Goal: Task Accomplishment & Management: Use online tool/utility

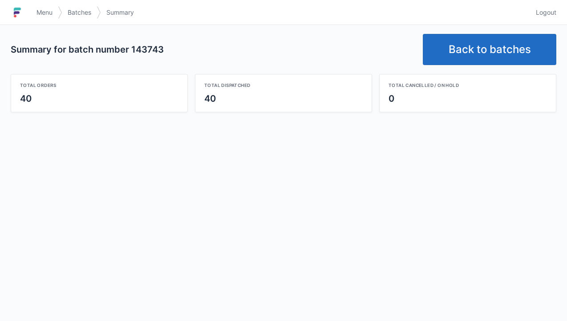
click at [517, 45] on link "Back to batches" at bounding box center [490, 49] width 134 height 31
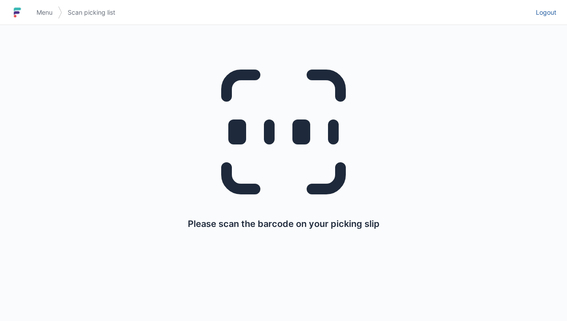
click at [550, 17] on link "Logout" at bounding box center [544, 12] width 26 height 16
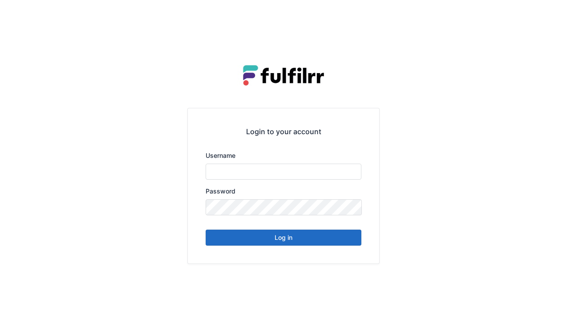
type input "******"
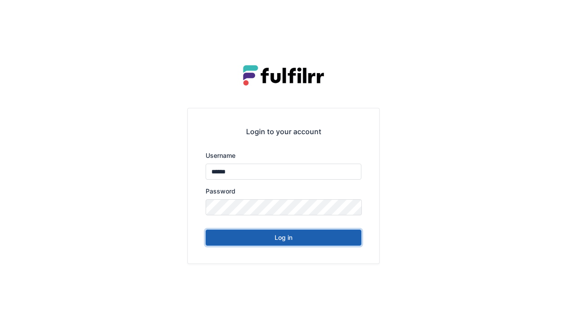
click at [321, 231] on button "Log in" at bounding box center [284, 237] width 156 height 16
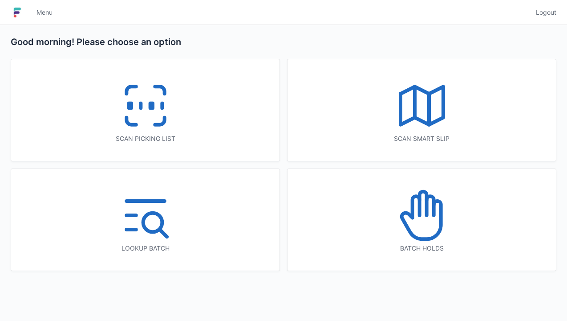
click at [159, 112] on icon at bounding box center [145, 105] width 57 height 57
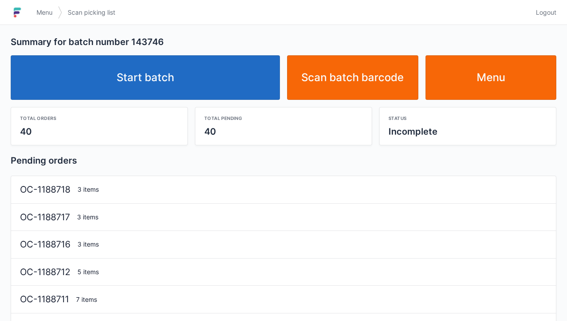
click at [220, 79] on link "Start batch" at bounding box center [145, 77] width 269 height 45
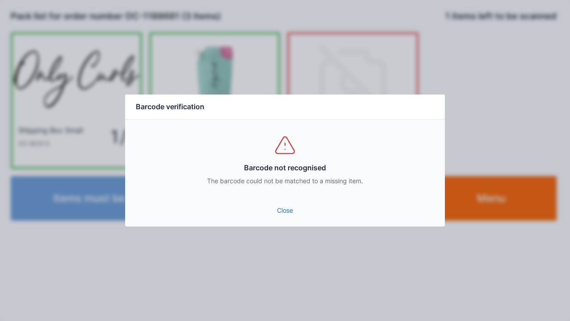
click at [283, 210] on link "Close" at bounding box center [284, 210] width 305 height 16
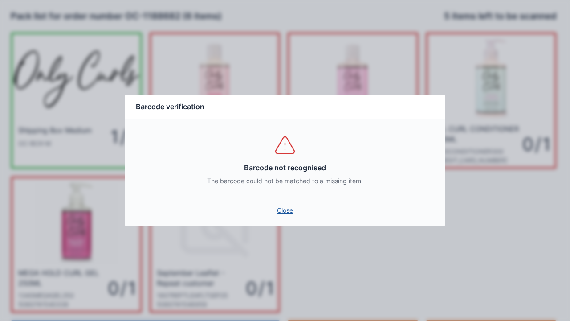
click at [285, 214] on link "Close" at bounding box center [284, 210] width 305 height 16
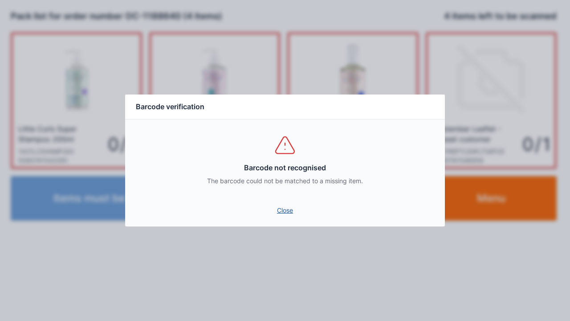
click at [290, 211] on link "Close" at bounding box center [284, 210] width 305 height 16
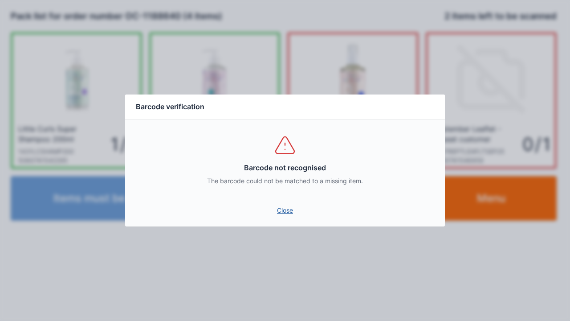
click at [290, 212] on link "Close" at bounding box center [284, 210] width 305 height 16
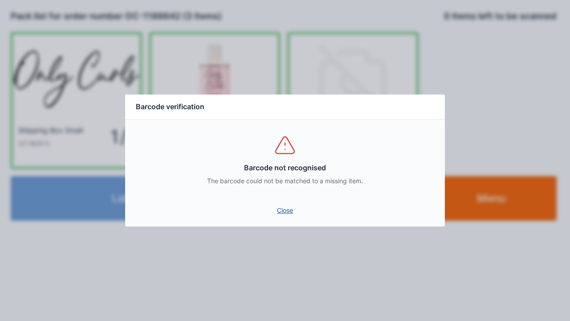
click at [287, 204] on link "Close" at bounding box center [284, 210] width 305 height 16
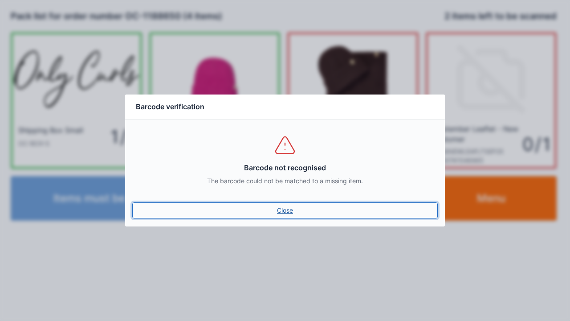
click at [283, 203] on link "Close" at bounding box center [284, 210] width 305 height 16
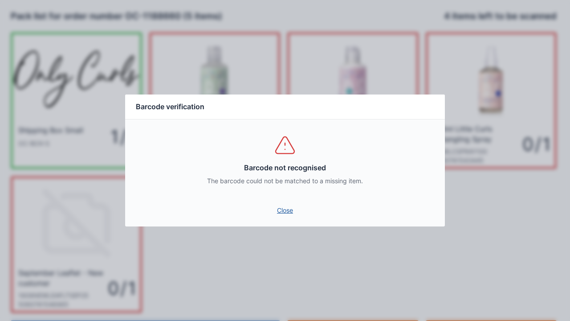
click at [282, 210] on link "Close" at bounding box center [284, 210] width 305 height 16
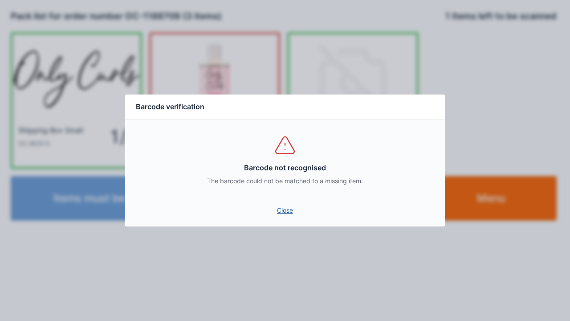
click at [294, 217] on link "Close" at bounding box center [284, 210] width 305 height 16
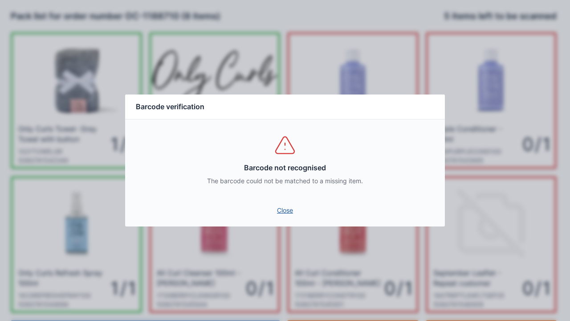
click at [287, 216] on link "Close" at bounding box center [284, 210] width 305 height 16
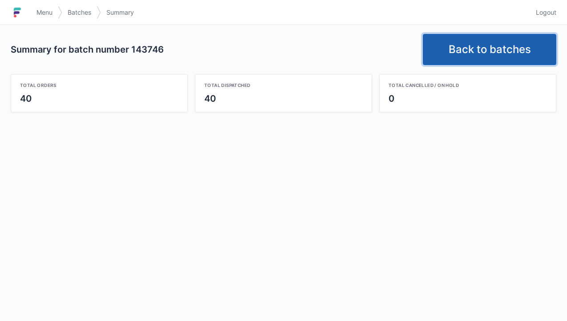
click at [520, 49] on link "Back to batches" at bounding box center [490, 49] width 134 height 31
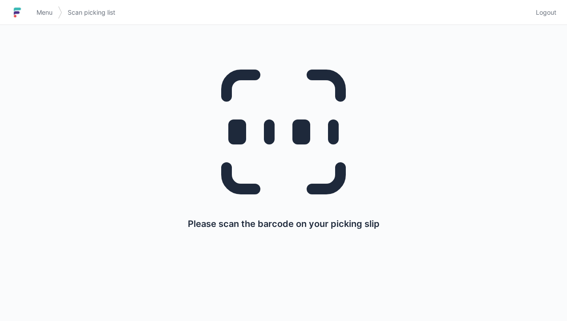
click at [550, 16] on span "Logout" at bounding box center [546, 12] width 20 height 9
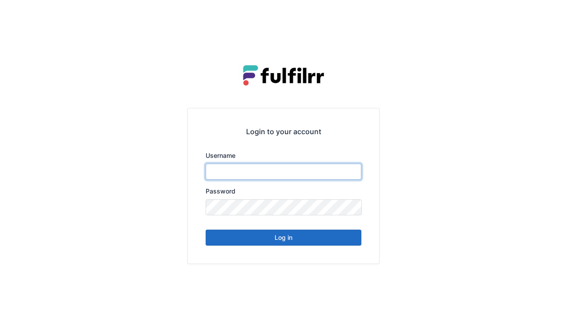
type input "******"
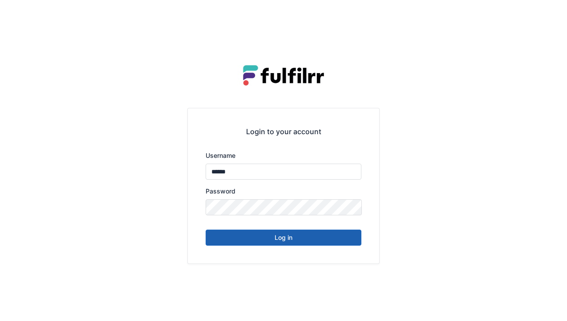
click at [318, 240] on button "Log in" at bounding box center [284, 237] width 156 height 16
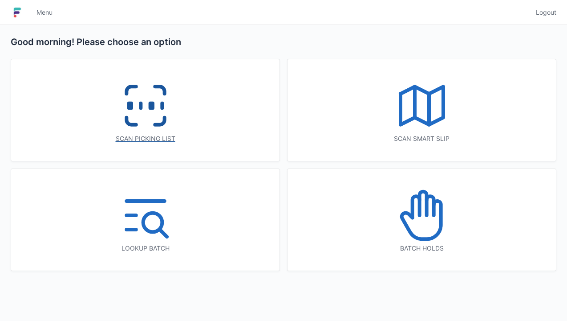
click at [159, 124] on icon at bounding box center [159, 121] width 9 height 7
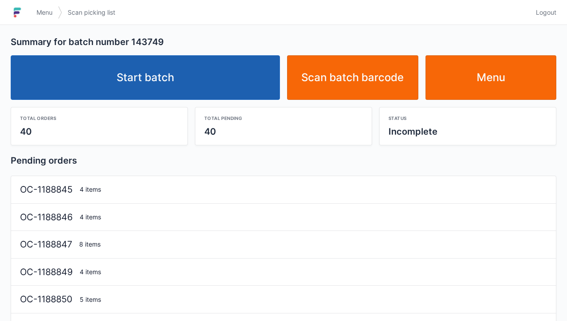
click at [216, 82] on link "Start batch" at bounding box center [145, 77] width 269 height 45
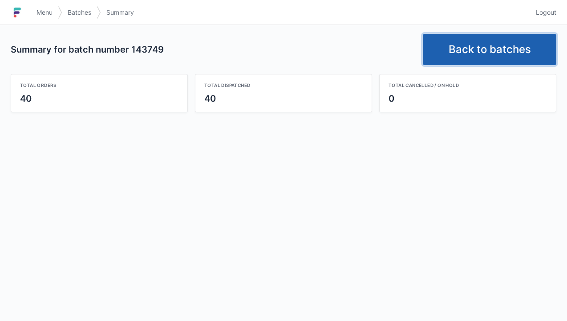
click at [495, 52] on link "Back to batches" at bounding box center [490, 49] width 134 height 31
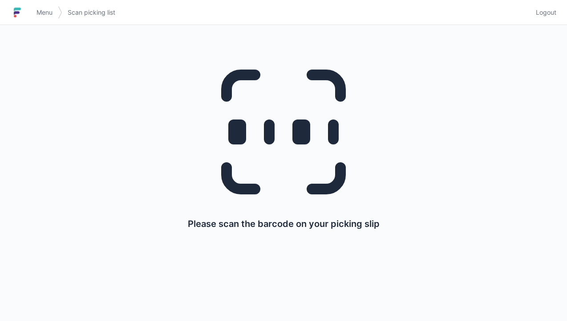
click at [552, 6] on link "Logout" at bounding box center [544, 12] width 26 height 16
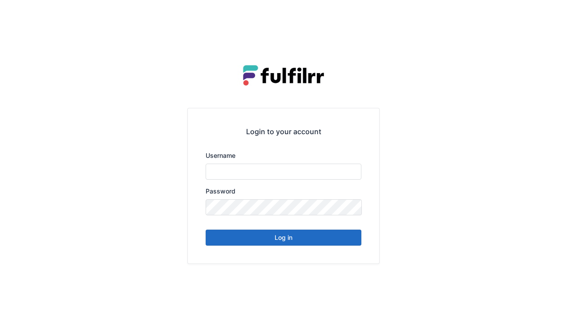
type input "******"
click at [325, 240] on button "Log in" at bounding box center [284, 237] width 156 height 16
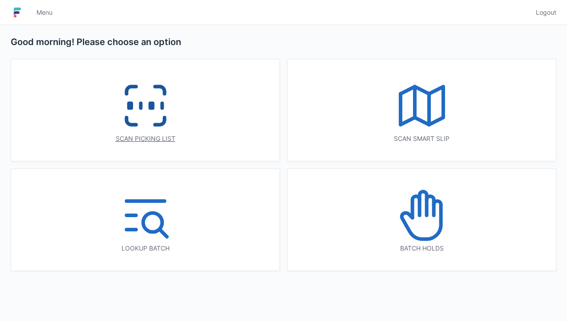
click at [179, 116] on div "Scan picking list" at bounding box center [145, 110] width 268 height 102
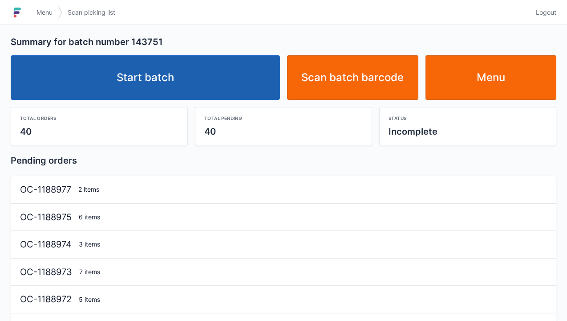
click at [197, 79] on link "Start batch" at bounding box center [145, 77] width 269 height 45
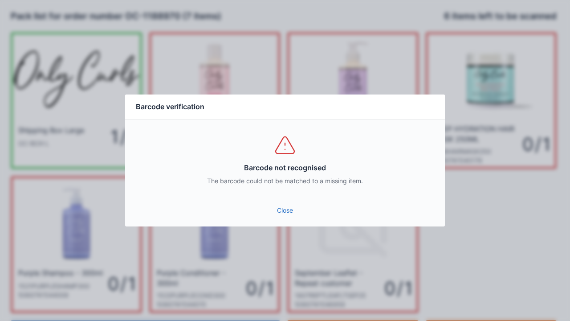
click at [299, 209] on link "Close" at bounding box center [284, 210] width 305 height 16
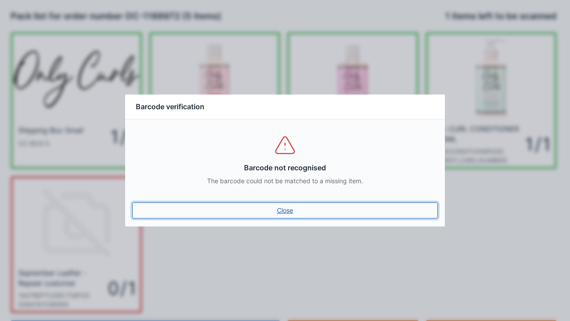
click at [282, 202] on link "Close" at bounding box center [284, 210] width 305 height 16
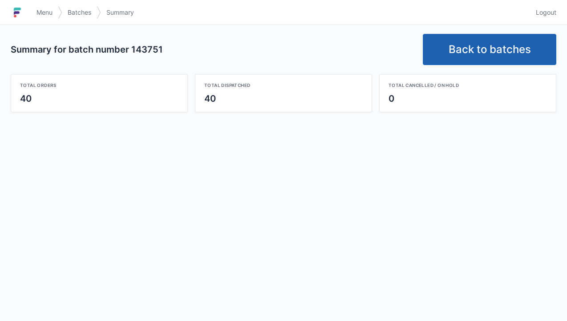
click at [490, 46] on link "Back to batches" at bounding box center [490, 49] width 134 height 31
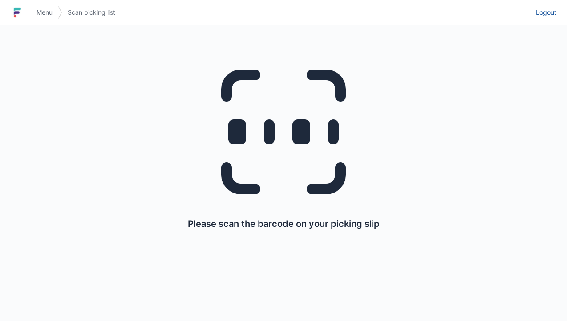
click at [554, 16] on span "Logout" at bounding box center [546, 12] width 20 height 9
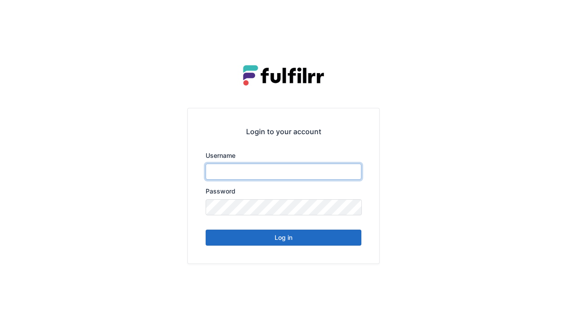
type input "******"
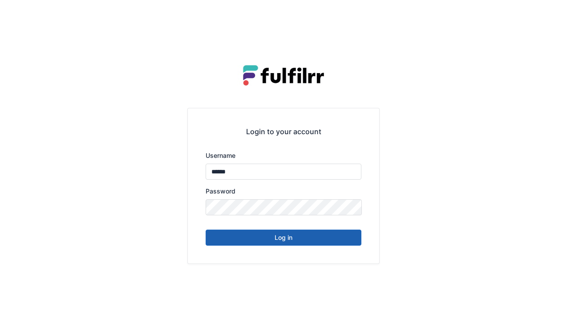
click at [320, 236] on button "Log in" at bounding box center [284, 237] width 156 height 16
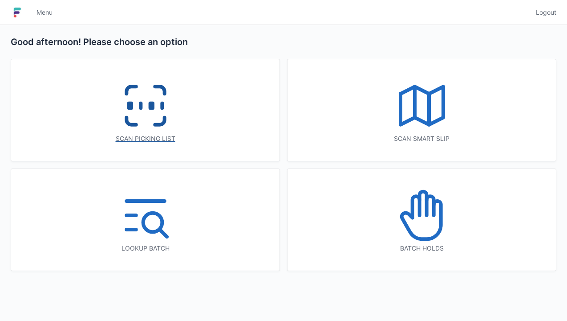
click at [184, 121] on div "Scan picking list" at bounding box center [145, 110] width 268 height 102
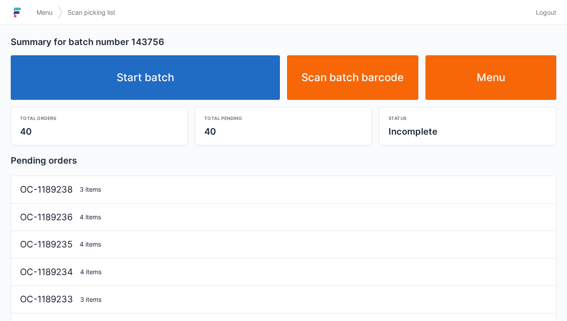
click at [237, 79] on link "Start batch" at bounding box center [145, 77] width 269 height 45
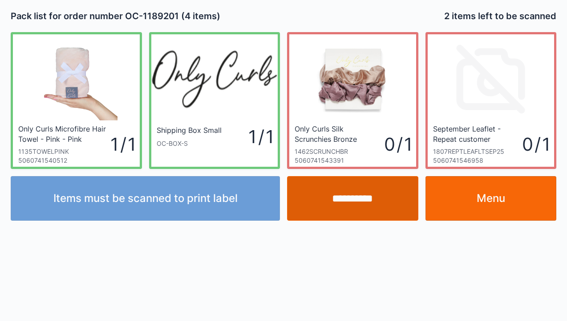
click at [350, 203] on input "**********" at bounding box center [352, 198] width 131 height 45
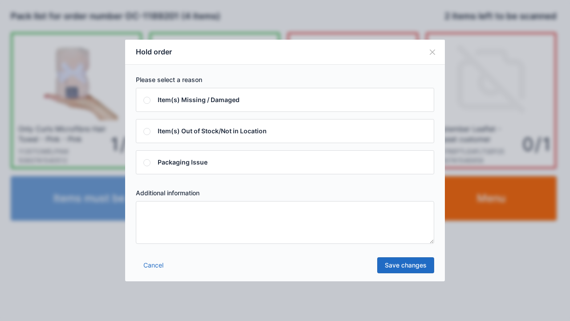
click at [191, 237] on textarea at bounding box center [285, 222] width 298 height 43
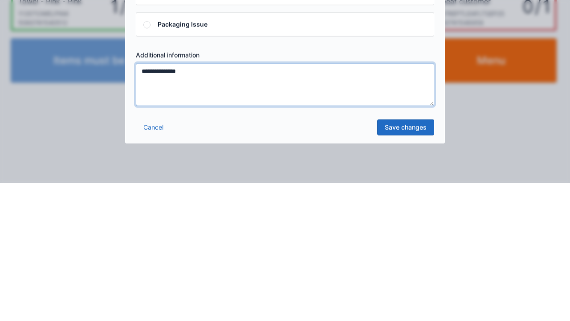
type textarea "**********"
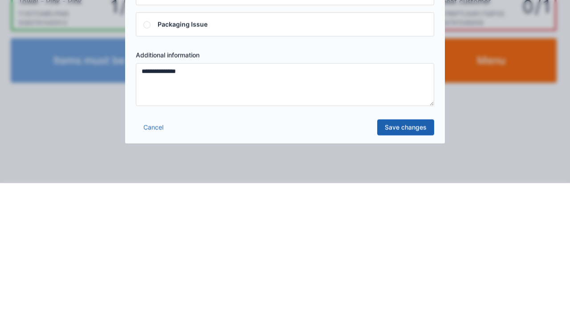
click at [404, 266] on link "Save changes" at bounding box center [405, 265] width 57 height 16
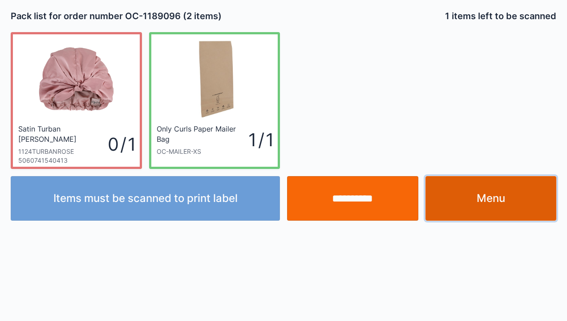
click at [497, 183] on link "Menu" at bounding box center [491, 198] width 131 height 45
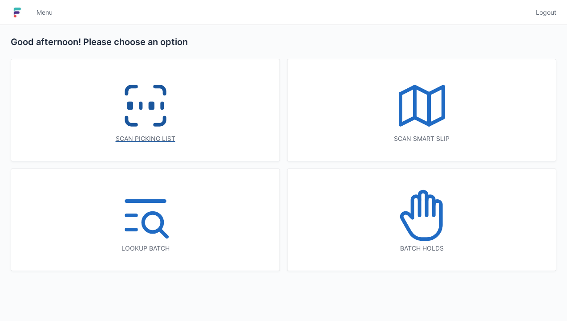
click at [163, 122] on icon at bounding box center [159, 121] width 9 height 7
